Goal: Information Seeking & Learning: Learn about a topic

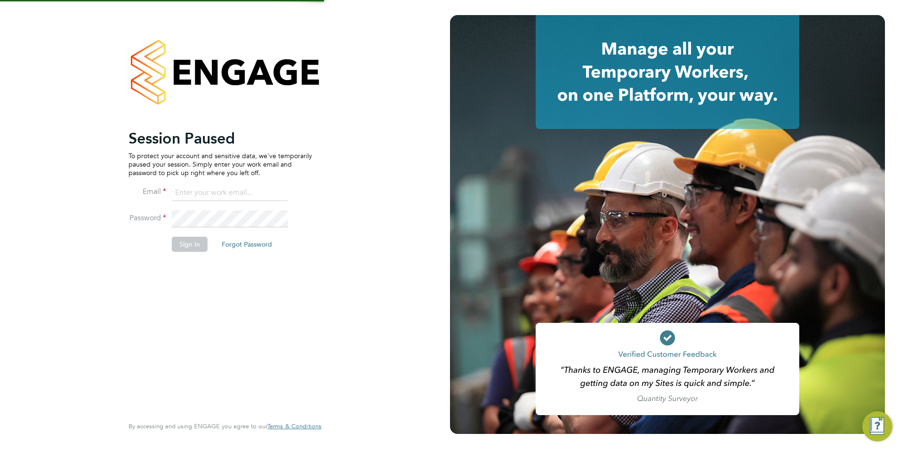
type input "[EMAIL_ADDRESS][DOMAIN_NAME]"
click at [186, 237] on button "Sign In" at bounding box center [190, 244] width 36 height 15
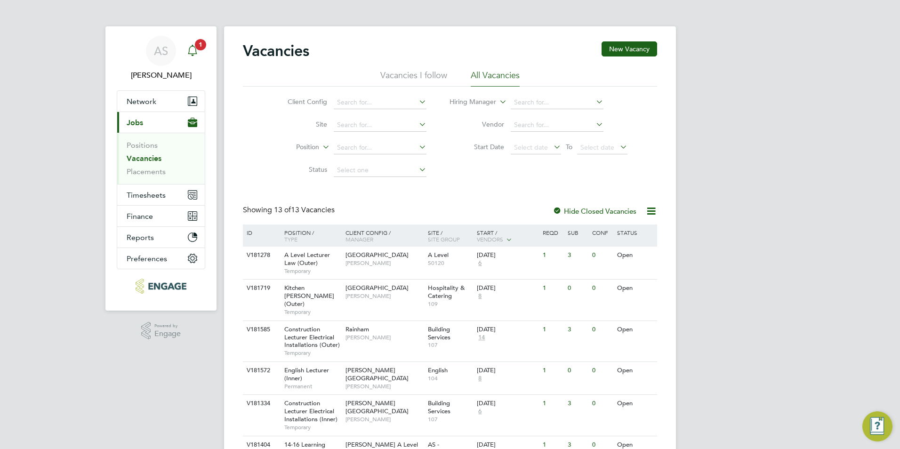
click at [195, 47] on app-badge "1" at bounding box center [200, 44] width 11 height 9
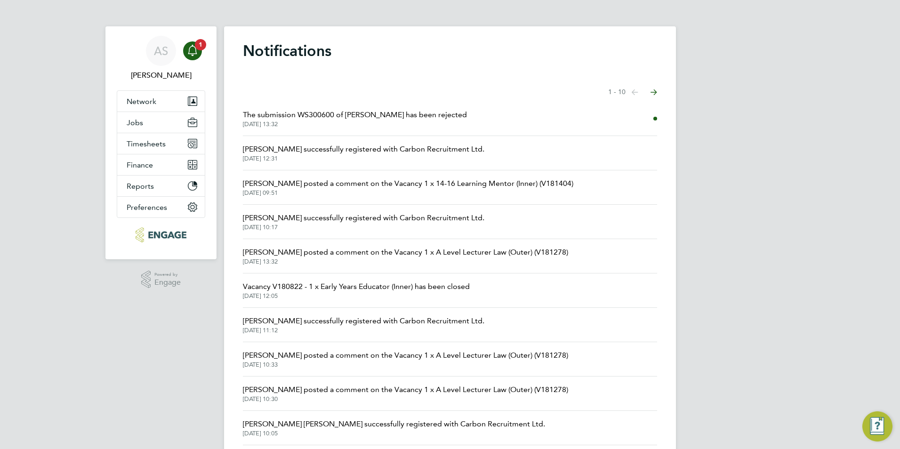
click at [369, 123] on span "02 Oct 2025, 13:32" at bounding box center [355, 125] width 224 height 8
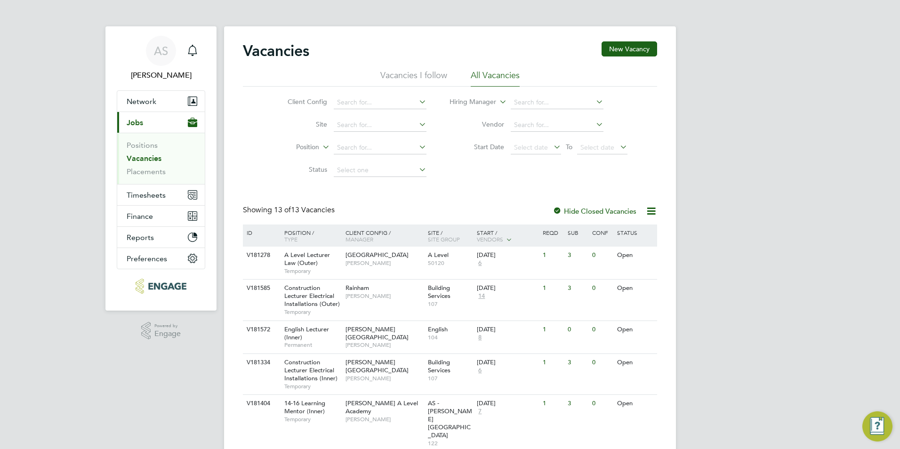
click at [87, 239] on div "AS Avais Sabir Notifications Applications: Network Team Members Businesses Site…" at bounding box center [450, 387] width 900 height 775
click at [371, 260] on div "Havering Sixth Form Campus Kerry Baker" at bounding box center [384, 259] width 82 height 24
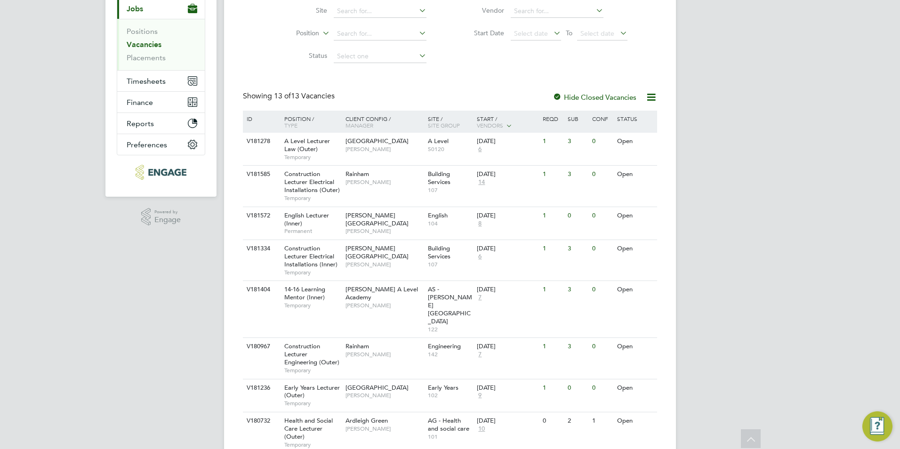
scroll to position [113, 0]
click at [372, 289] on span "[PERSON_NAME] A Level Academy" at bounding box center [382, 294] width 73 height 16
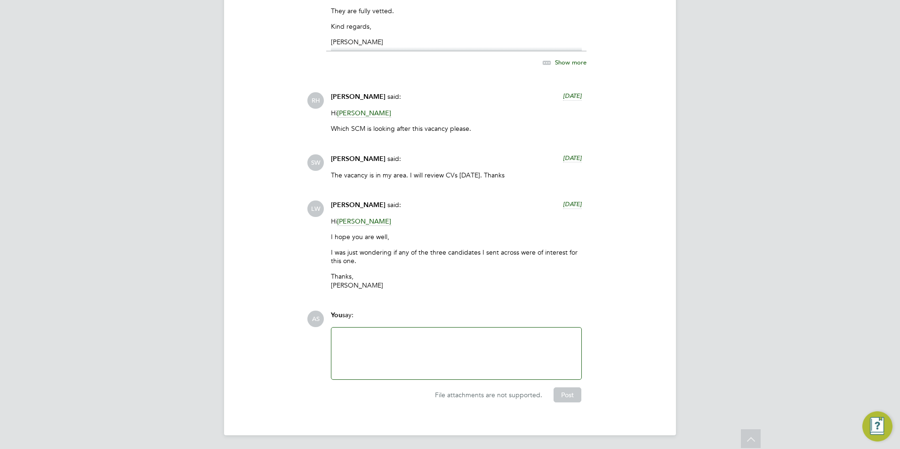
click at [372, 217] on span "Silka Warrick-Akerele" at bounding box center [364, 221] width 54 height 9
click at [374, 319] on div "You say:" at bounding box center [456, 319] width 251 height 16
click at [374, 328] on div at bounding box center [456, 354] width 250 height 52
click at [374, 338] on div at bounding box center [456, 353] width 239 height 40
click at [572, 393] on button "Post" at bounding box center [568, 394] width 28 height 15
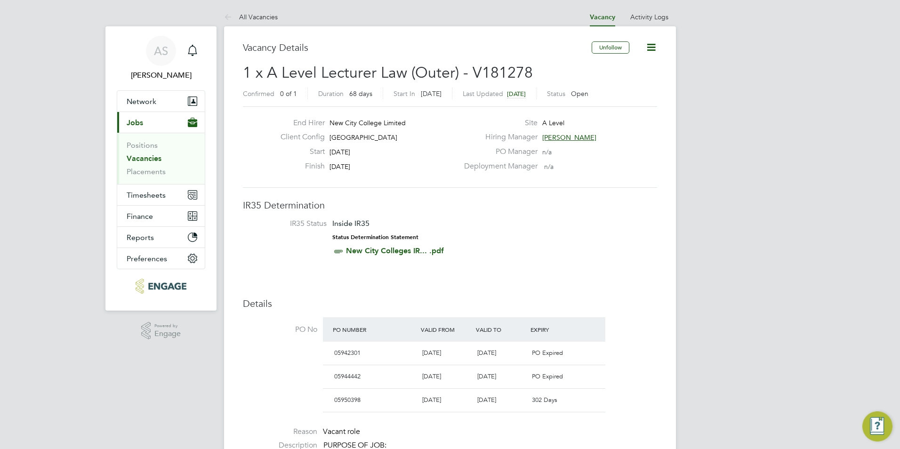
click at [144, 159] on link "Vacancies" at bounding box center [144, 158] width 35 height 9
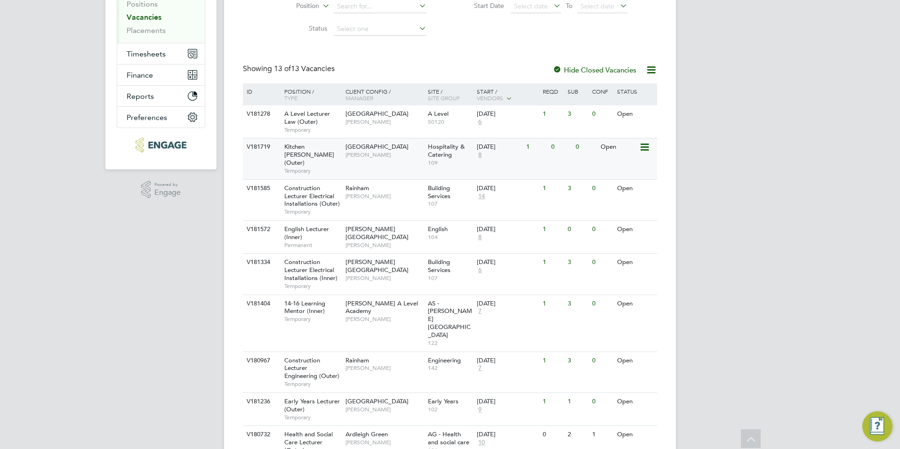
click at [365, 156] on span "[PERSON_NAME]" at bounding box center [385, 155] width 78 height 8
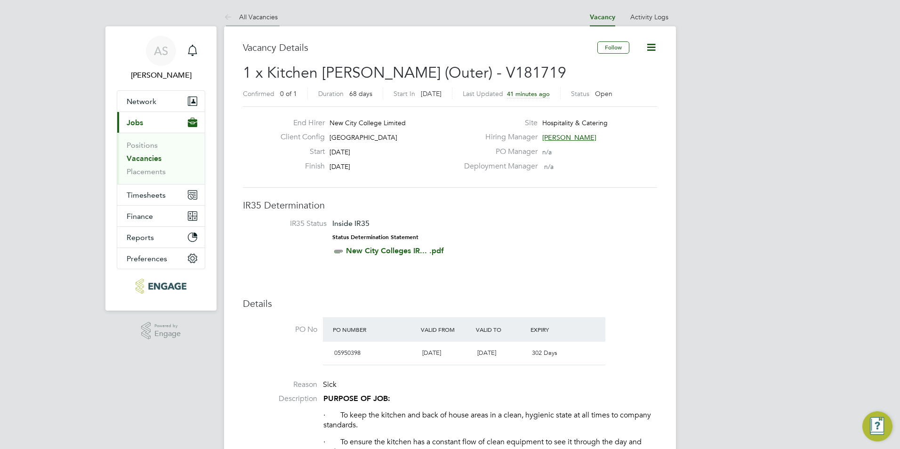
click at [262, 17] on link "All Vacancies" at bounding box center [251, 17] width 54 height 8
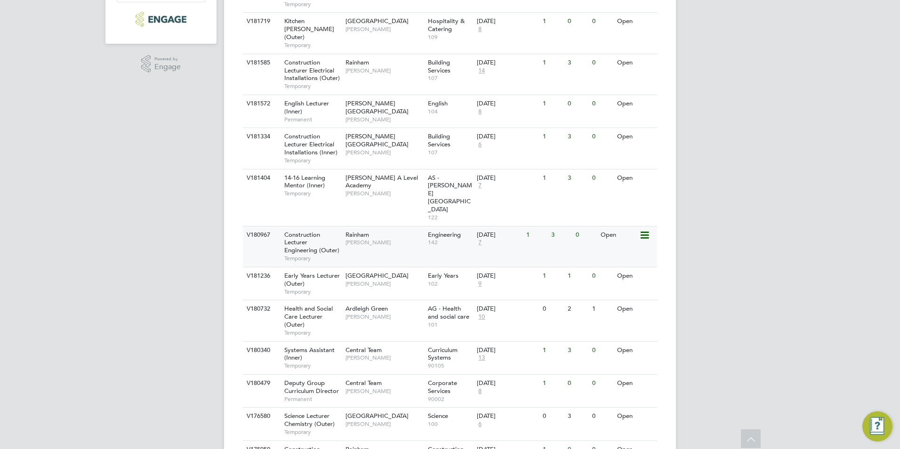
scroll to position [302, 0]
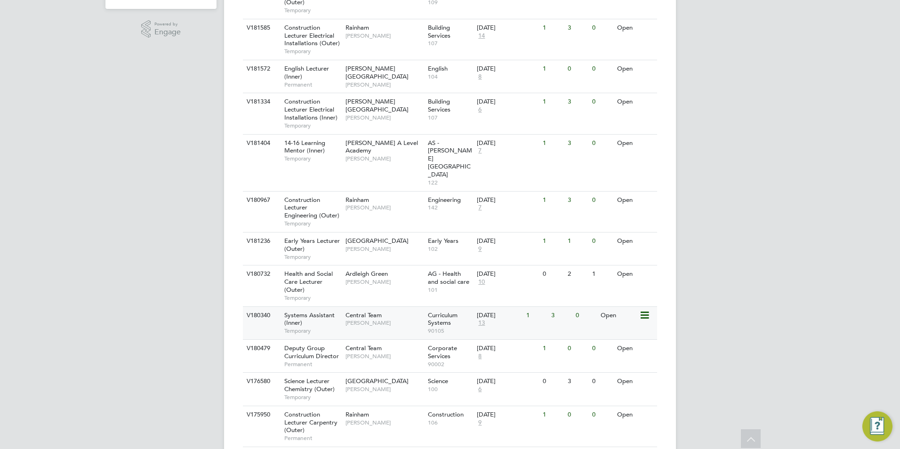
click at [371, 319] on span "[PERSON_NAME]" at bounding box center [385, 323] width 78 height 8
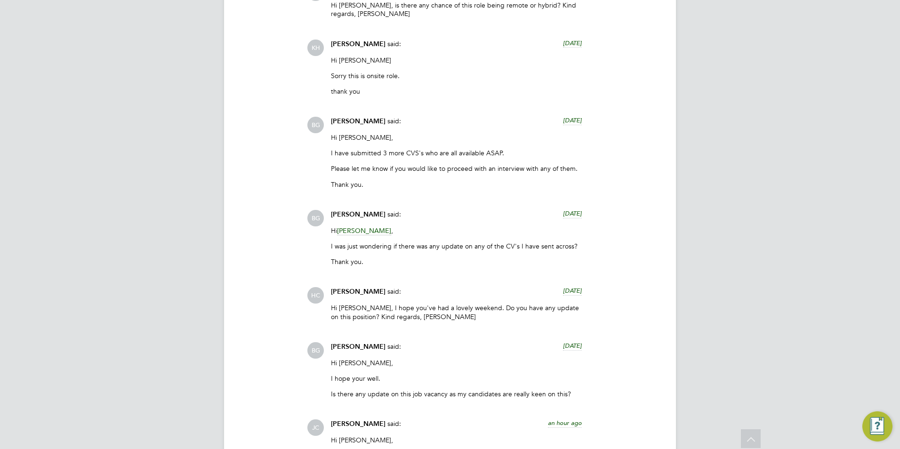
scroll to position [2669, 0]
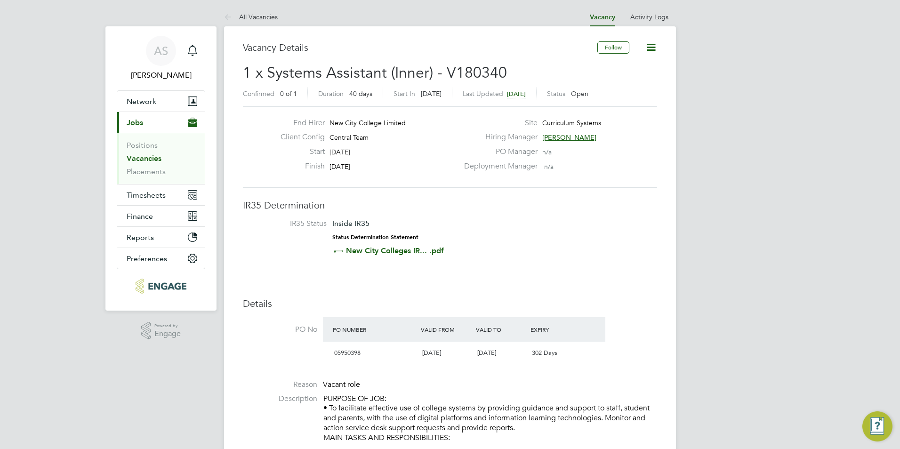
click at [145, 152] on li "Positions" at bounding box center [162, 147] width 71 height 13
click at [147, 147] on link "Positions" at bounding box center [142, 145] width 31 height 9
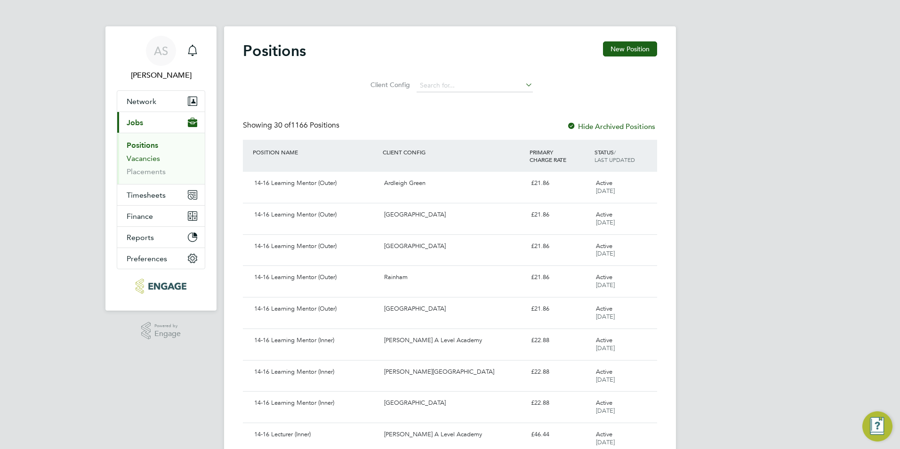
click at [151, 162] on link "Vacancies" at bounding box center [143, 158] width 33 height 9
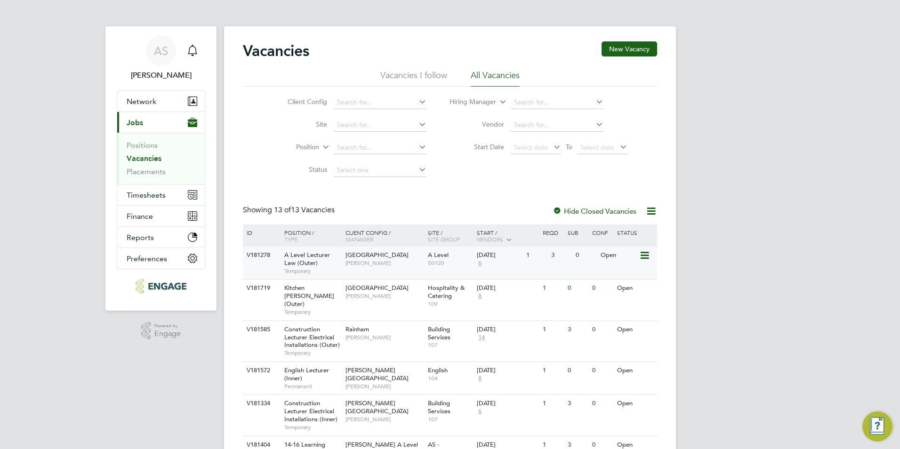
click at [334, 259] on div "A Level Lecturer Law (Outer) Temporary" at bounding box center [310, 263] width 66 height 32
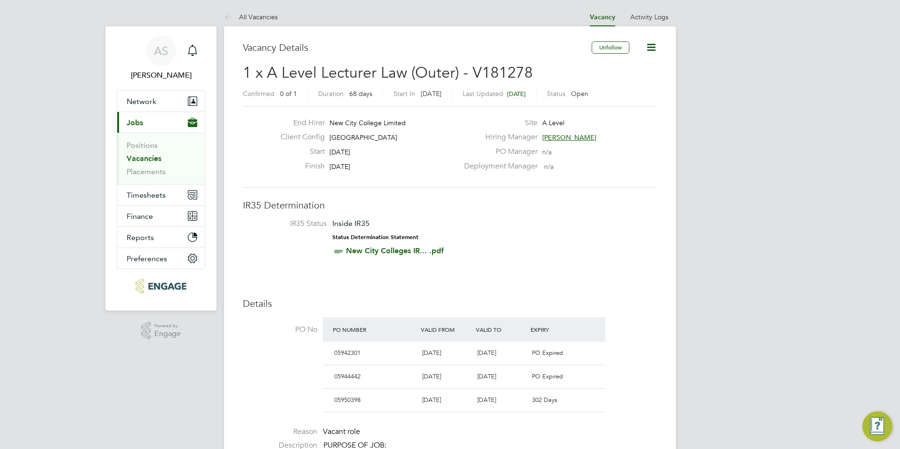
click at [564, 134] on span "[PERSON_NAME]" at bounding box center [569, 137] width 54 height 8
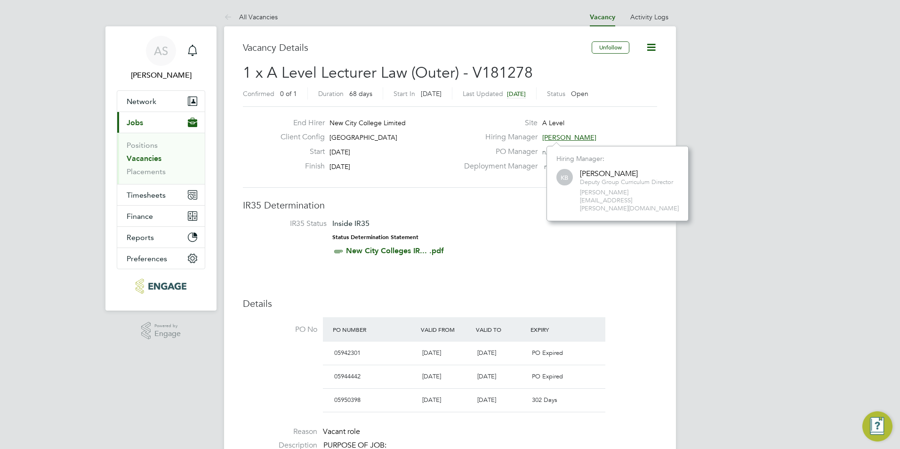
click at [507, 201] on h3 "IR35 Determination" at bounding box center [450, 205] width 414 height 12
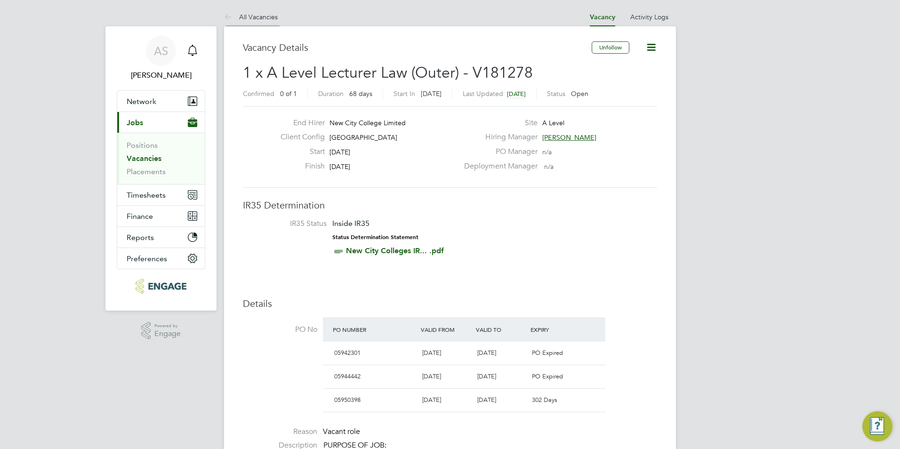
click at [262, 20] on link "All Vacancies" at bounding box center [251, 17] width 54 height 8
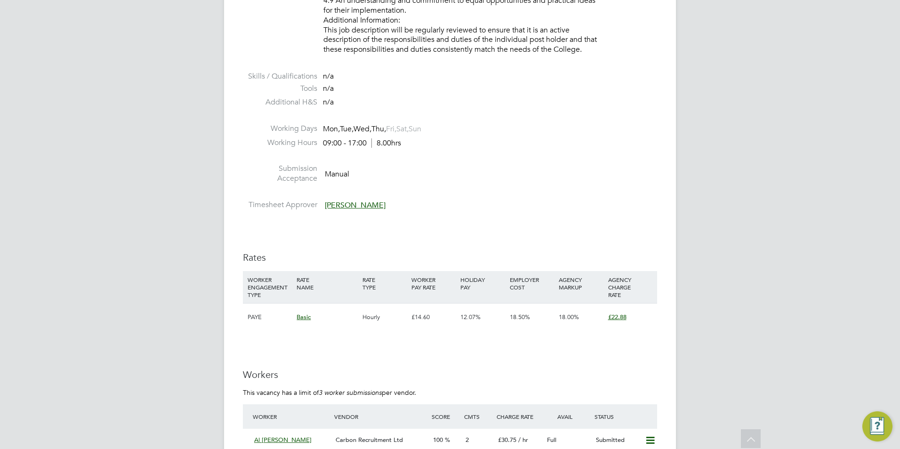
scroll to position [1507, 0]
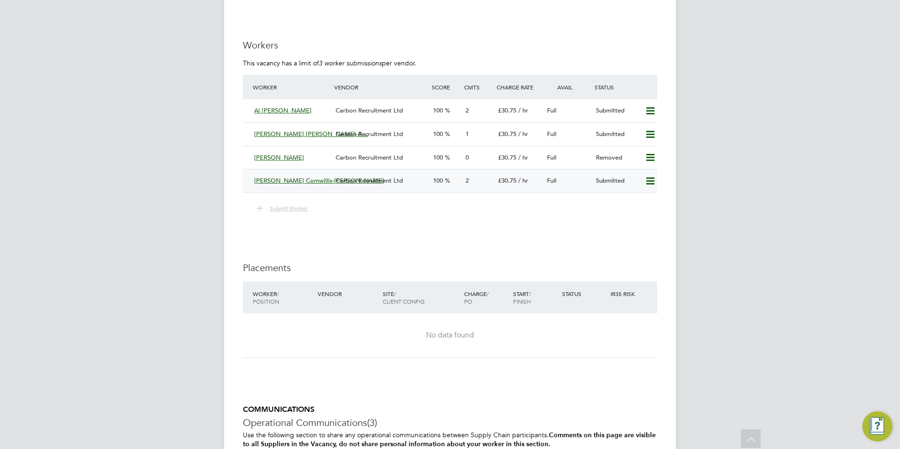
click at [489, 179] on div "2" at bounding box center [478, 181] width 32 height 16
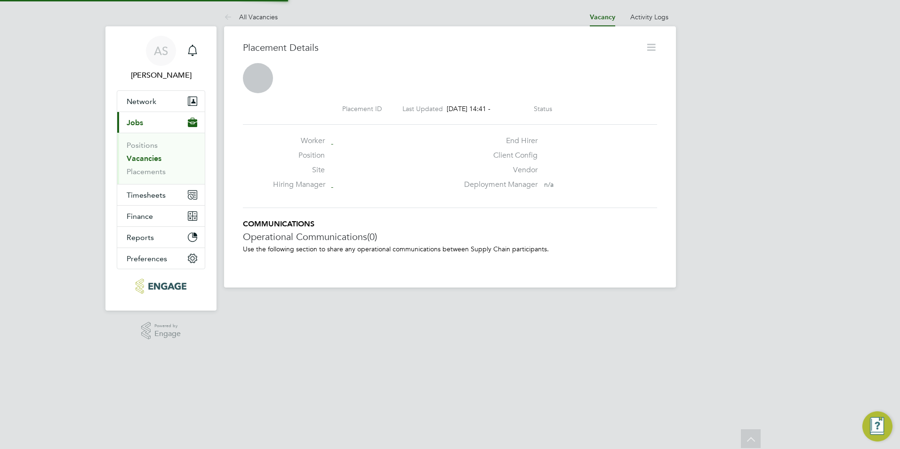
scroll to position [5, 5]
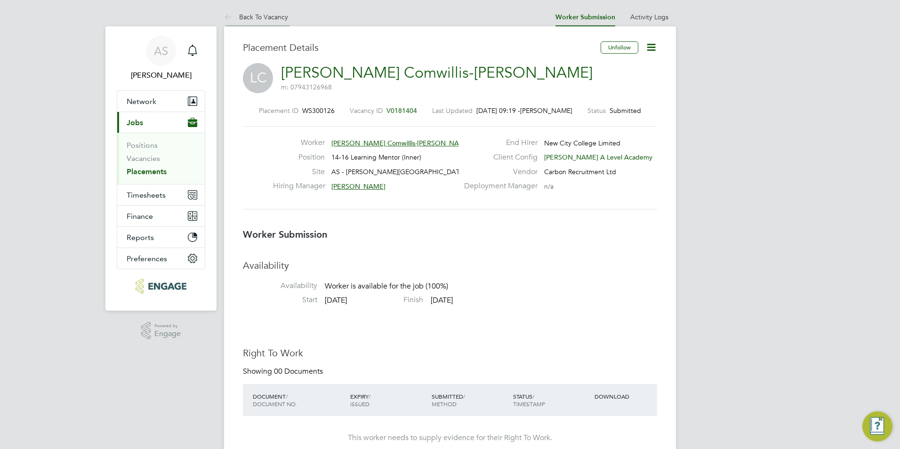
click at [277, 17] on link "Back To Vacancy" at bounding box center [256, 17] width 64 height 8
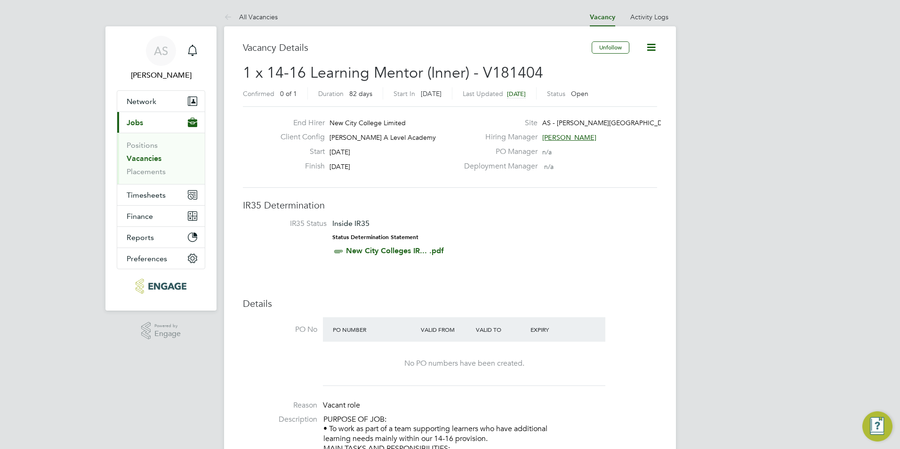
click at [558, 135] on span "[PERSON_NAME]" at bounding box center [569, 137] width 54 height 8
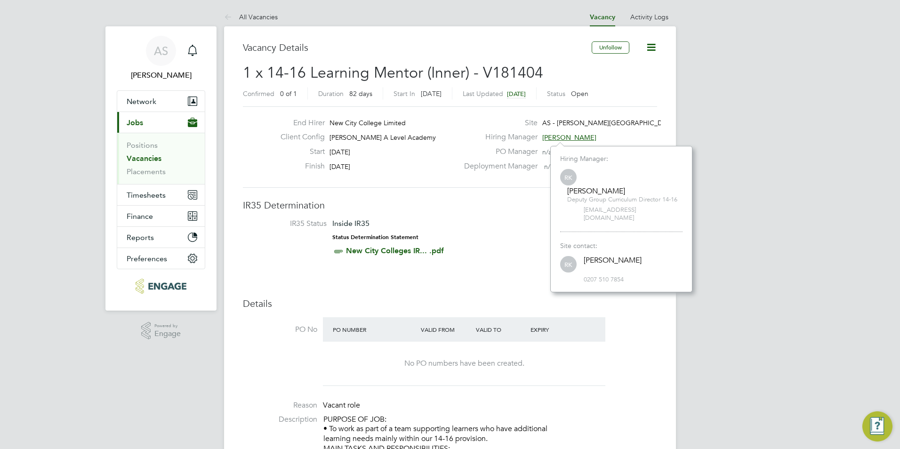
click at [481, 233] on li "IR35 Status Inside IR35 Status Determination Statement New City Colleges IR... …" at bounding box center [449, 239] width 395 height 41
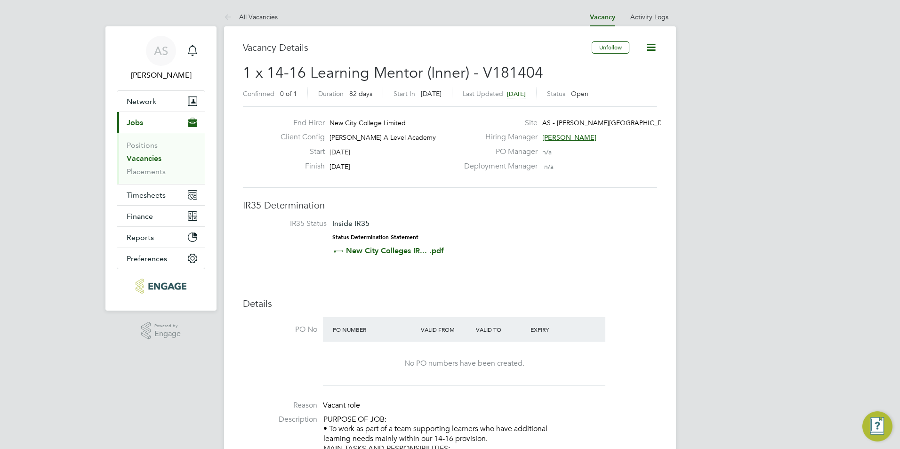
click at [568, 140] on span "[PERSON_NAME]" at bounding box center [569, 137] width 54 height 8
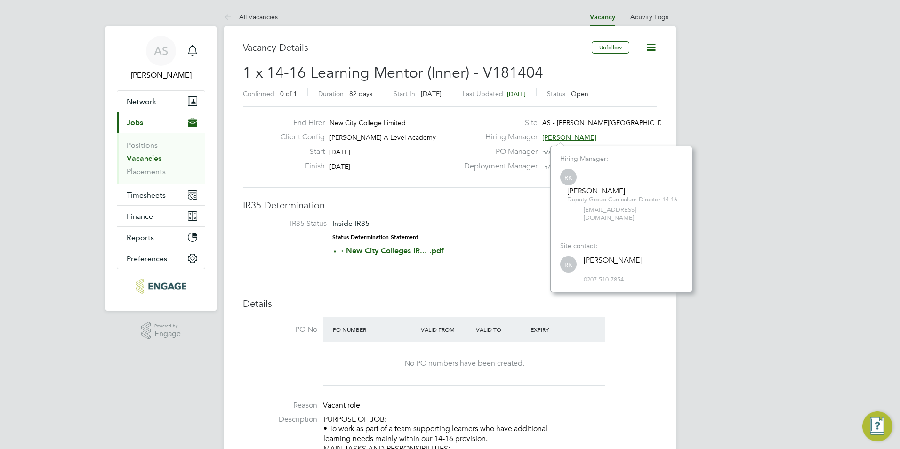
click at [495, 172] on div "Deployment Manager n/a" at bounding box center [560, 168] width 202 height 15
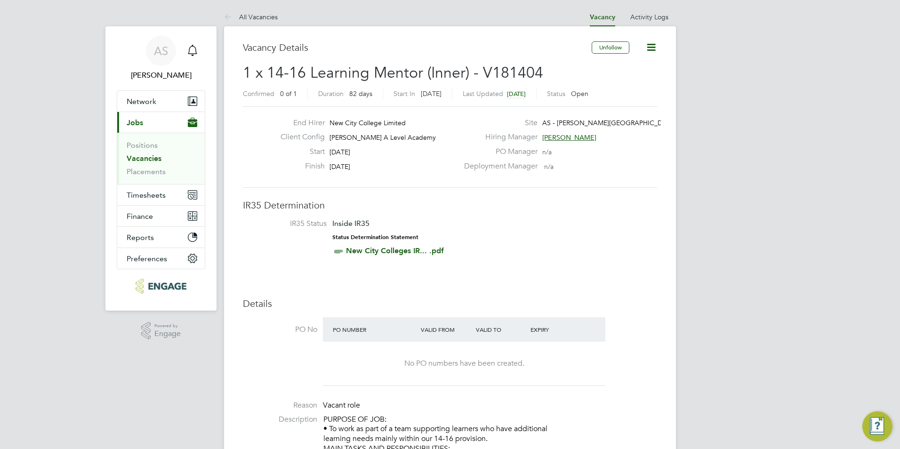
click at [152, 157] on link "Vacancies" at bounding box center [144, 158] width 35 height 9
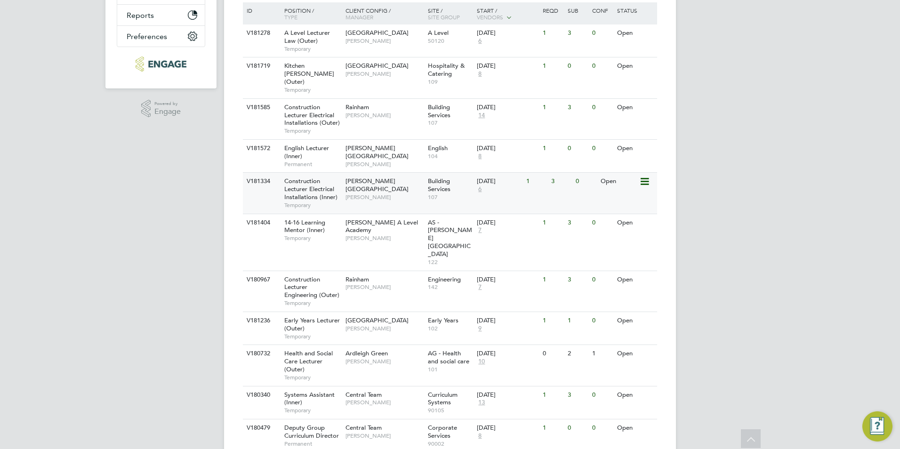
scroll to position [302, 0]
